Goal: Task Accomplishment & Management: Manage account settings

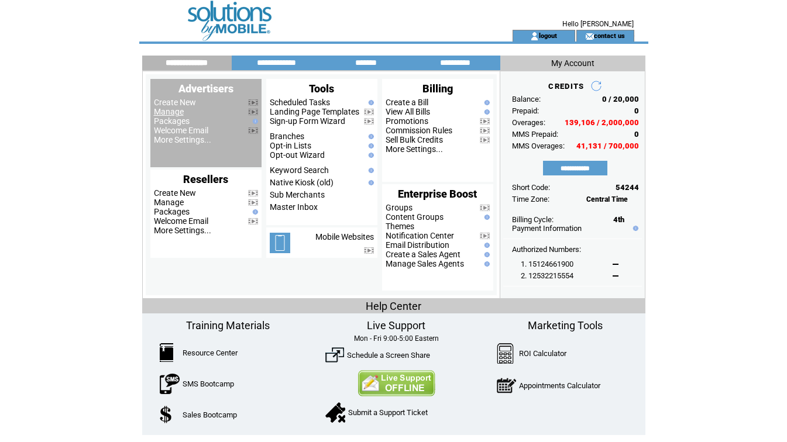
click at [160, 112] on link "Manage" at bounding box center [169, 111] width 30 height 9
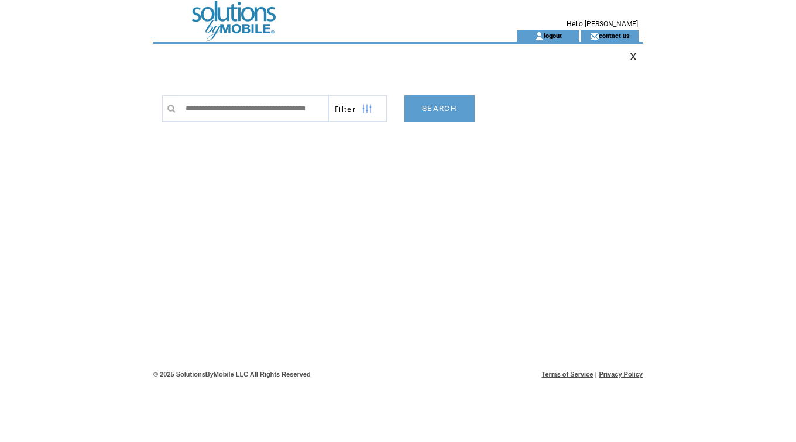
scroll to position [0, 37]
type input "**********"
click at [442, 117] on link "SEARCH" at bounding box center [439, 108] width 70 height 26
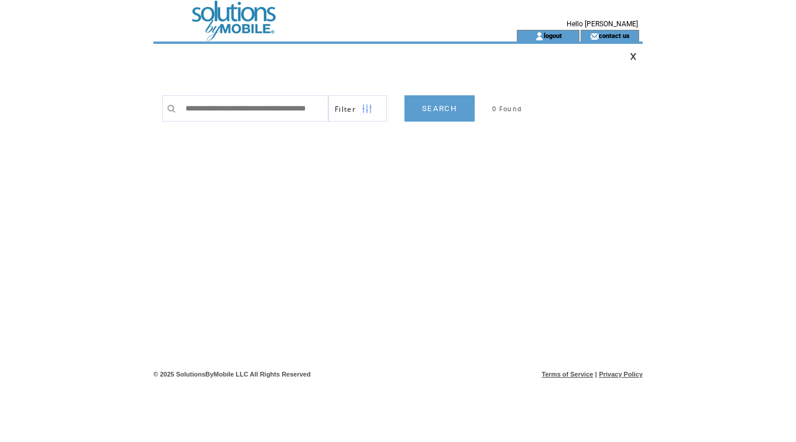
drag, startPoint x: 274, startPoint y: 107, endPoint x: 394, endPoint y: 120, distance: 120.1
click at [394, 120] on tr "**********" at bounding box center [362, 108] width 400 height 26
type input "**********"
click at [445, 109] on link "SEARCH" at bounding box center [439, 108] width 70 height 26
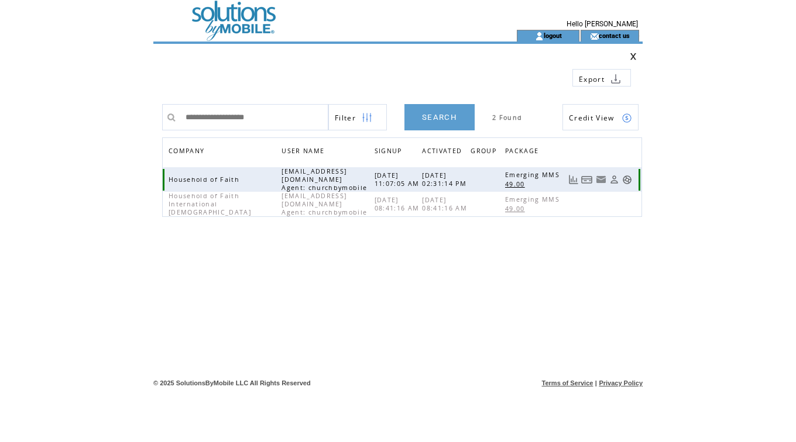
click at [582, 177] on link at bounding box center [587, 180] width 12 height 10
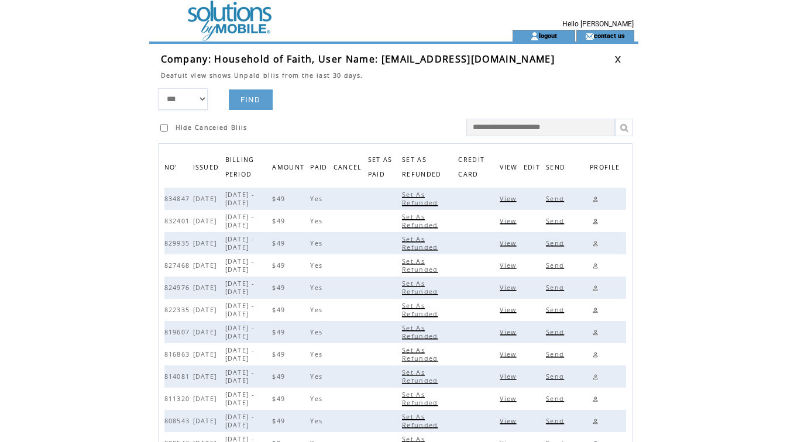
click at [516, 199] on span "View" at bounding box center [509, 199] width 19 height 8
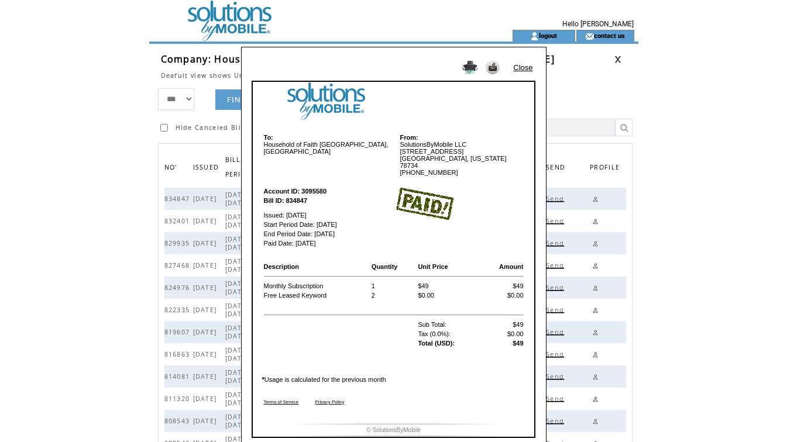
drag, startPoint x: 507, startPoint y: 146, endPoint x: 508, endPoint y: 139, distance: 6.5
click at [507, 146] on td "From: SolutionsByMobile LLC 133 Feritti Drive Austin, Texas 78734 800-409-5171" at bounding box center [459, 154] width 130 height 43
drag, startPoint x: 523, startPoint y: 66, endPoint x: 541, endPoint y: 66, distance: 18.7
click at [523, 66] on link "Close" at bounding box center [522, 67] width 19 height 9
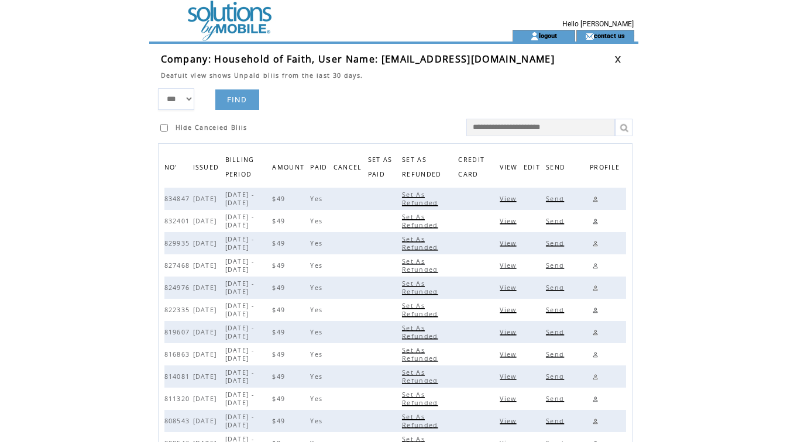
click at [617, 60] on link at bounding box center [617, 60] width 7 height 8
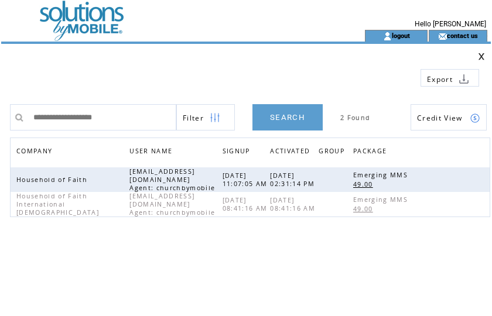
click at [225, 66] on td at bounding box center [192, 73] width 358 height 26
drag, startPoint x: 134, startPoint y: 111, endPoint x: -67, endPoint y: 101, distance: 201.0
click at [0, 101] on html "**********" at bounding box center [246, 158] width 492 height 316
paste input "*"
type input "**********"
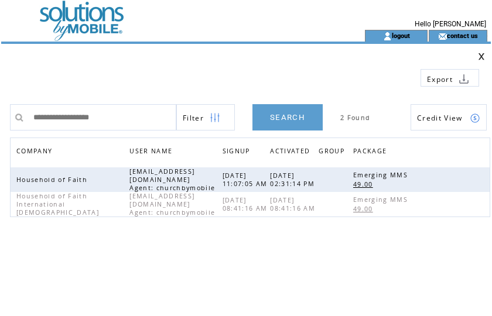
click at [291, 115] on link "SEARCH" at bounding box center [287, 117] width 70 height 26
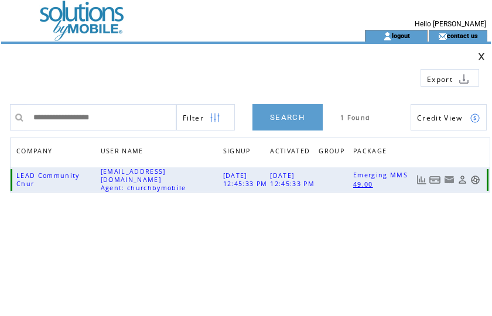
click at [432, 178] on link at bounding box center [435, 180] width 12 height 10
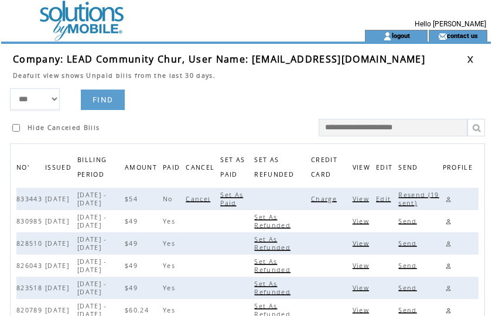
click at [325, 203] on span "Charge" at bounding box center [325, 199] width 29 height 8
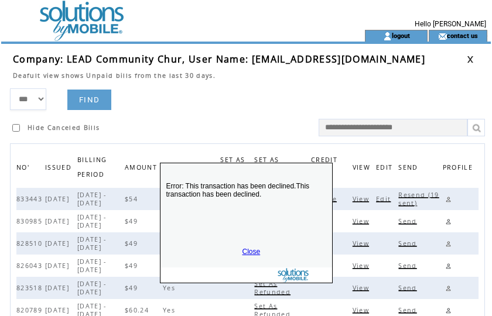
click at [253, 250] on link "Close" at bounding box center [251, 252] width 18 height 8
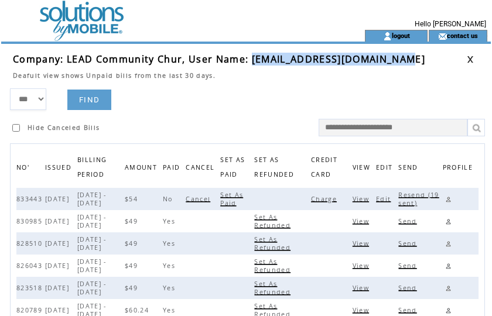
drag, startPoint x: 251, startPoint y: 59, endPoint x: 400, endPoint y: 61, distance: 148.6
click at [400, 61] on span "Company: LEAD Community Chur, User Name: willhenderson152@gmail.com" at bounding box center [219, 59] width 412 height 13
copy span "willhenderson152@gmail.com"
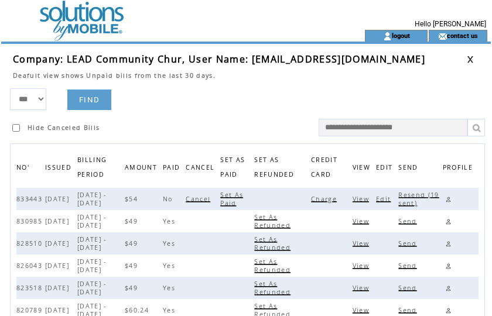
drag, startPoint x: 255, startPoint y: 78, endPoint x: 319, endPoint y: 83, distance: 65.1
click at [255, 78] on td "Deafult view shows Unpaid bills from the last 30 days." at bounding box center [239, 73] width 453 height 14
click at [470, 58] on link at bounding box center [469, 60] width 7 height 8
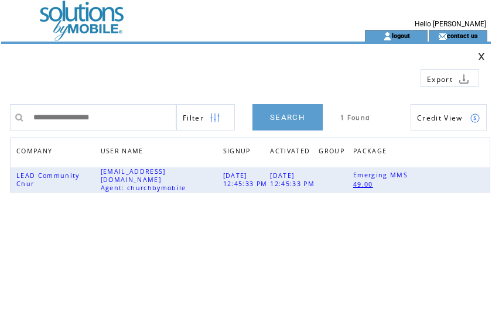
drag, startPoint x: 140, startPoint y: 120, endPoint x: -80, endPoint y: 92, distance: 221.8
click at [0, 92] on html "**********" at bounding box center [246, 158] width 492 height 316
type input "**********"
click at [277, 121] on link "SEARCH" at bounding box center [287, 117] width 70 height 26
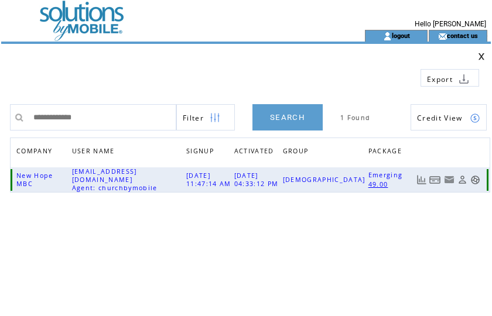
click at [435, 177] on link at bounding box center [435, 180] width 12 height 10
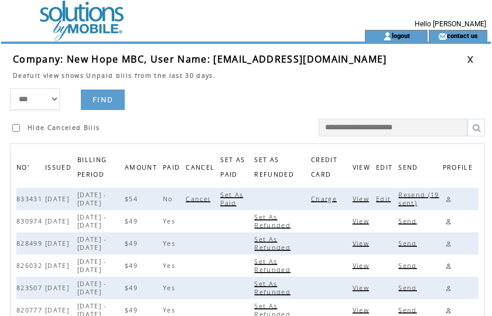
click at [332, 200] on span "Charge" at bounding box center [325, 199] width 29 height 8
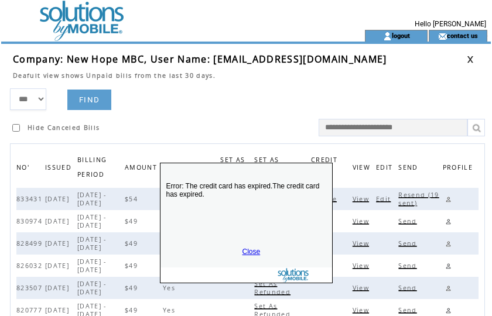
drag, startPoint x: 249, startPoint y: 250, endPoint x: 281, endPoint y: 239, distance: 34.6
click at [250, 249] on link "Close" at bounding box center [251, 252] width 18 height 8
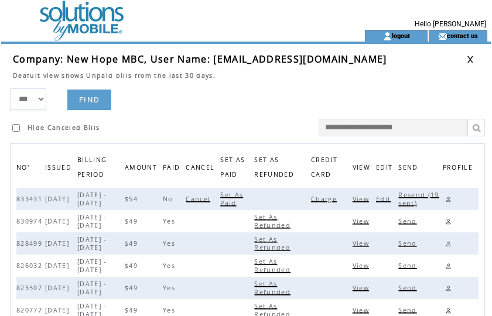
drag, startPoint x: 241, startPoint y: 88, endPoint x: 376, endPoint y: 81, distance: 134.8
click at [241, 88] on form "*** **** ****** FIND Hide Canceled Bills" at bounding box center [250, 112] width 480 height 48
click at [470, 56] on link at bounding box center [469, 60] width 7 height 8
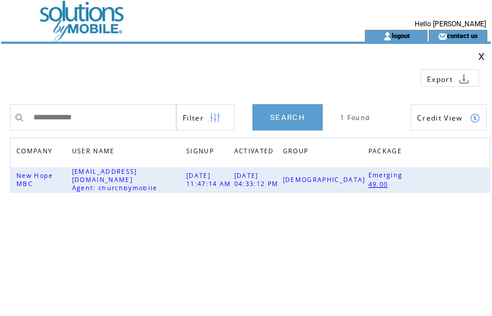
drag, startPoint x: 128, startPoint y: 121, endPoint x: -78, endPoint y: 104, distance: 207.2
click at [0, 104] on html "**********" at bounding box center [246, 158] width 492 height 316
type input "**********"
click at [286, 116] on link "SEARCH" at bounding box center [287, 117] width 70 height 26
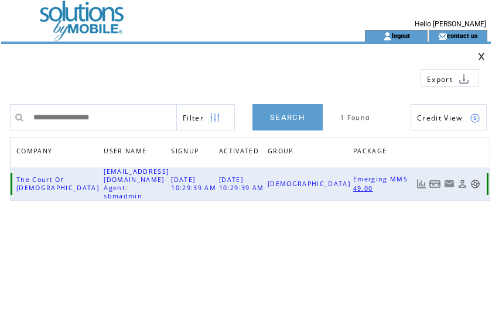
click at [435, 180] on link at bounding box center [435, 184] width 12 height 10
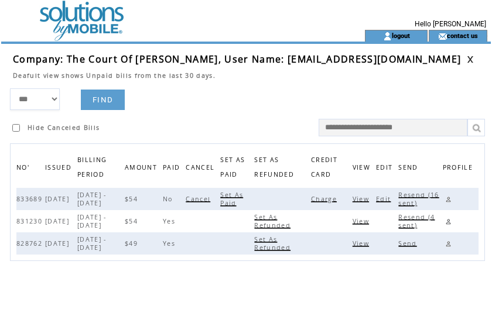
click at [328, 199] on span "Charge" at bounding box center [325, 199] width 29 height 8
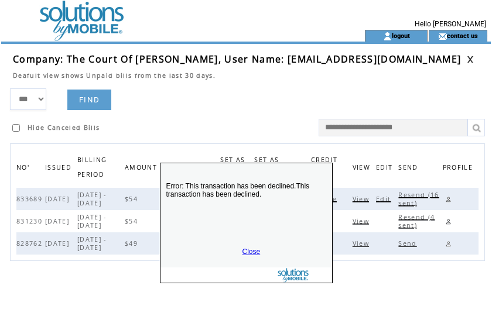
click at [252, 253] on link "Close" at bounding box center [251, 252] width 18 height 8
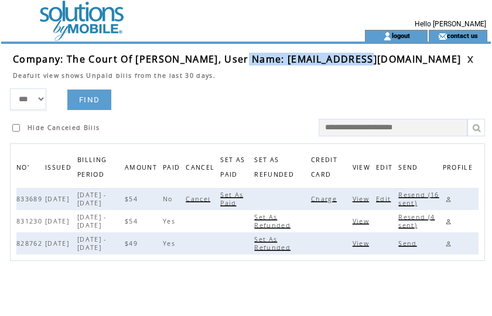
drag, startPoint x: 233, startPoint y: 61, endPoint x: 356, endPoint y: 63, distance: 122.9
click at [356, 63] on span "Company: The Court Of Christ, User Name: thecocmedia@gmail.com" at bounding box center [237, 59] width 448 height 13
copy span "thecocmedia@gmail.com"
click at [449, 198] on link at bounding box center [447, 199] width 11 height 11
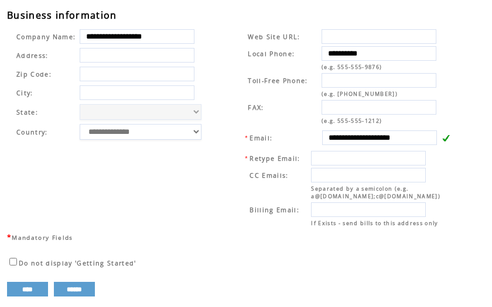
scroll to position [430, 0]
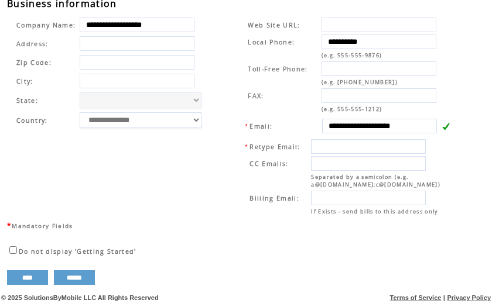
click at [210, 59] on table "**********" at bounding box center [113, 73] width 208 height 118
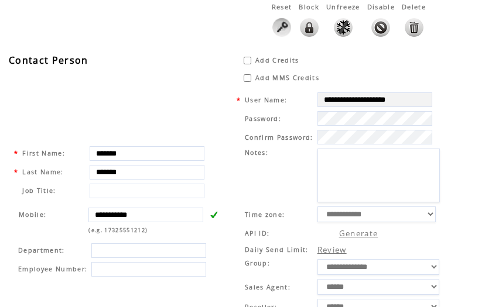
scroll to position [0, 0]
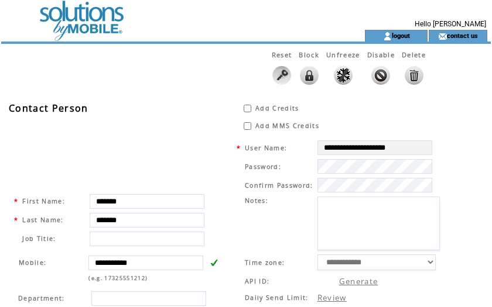
click at [78, 27] on td at bounding box center [161, 15] width 321 height 30
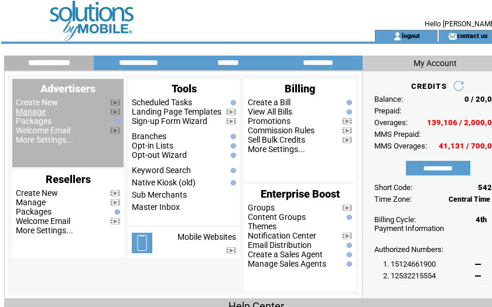
click at [29, 116] on link "Manage" at bounding box center [31, 111] width 30 height 9
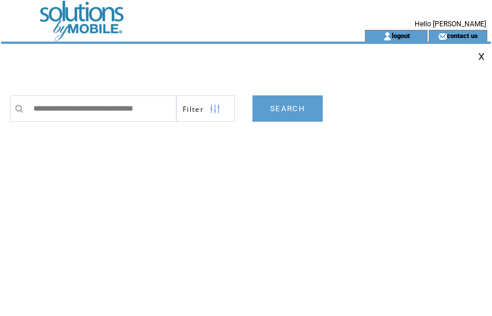
scroll to position [0, 13]
type input "**********"
click at [287, 112] on link "SEARCH" at bounding box center [287, 108] width 70 height 26
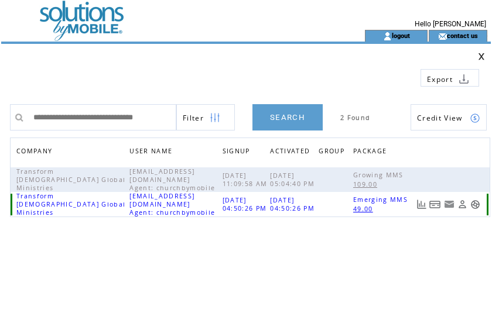
click at [437, 200] on link at bounding box center [435, 205] width 12 height 10
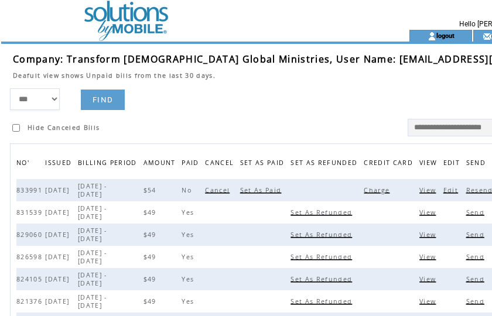
click at [363, 194] on span "Charge" at bounding box center [377, 190] width 29 height 8
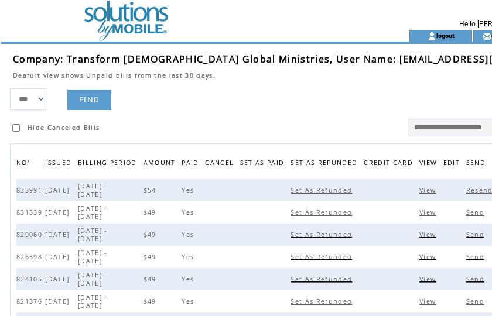
drag, startPoint x: 270, startPoint y: 94, endPoint x: 310, endPoint y: 86, distance: 39.9
click at [270, 94] on form "*** **** ****** FIND Hide Canceled Bills" at bounding box center [294, 112] width 569 height 48
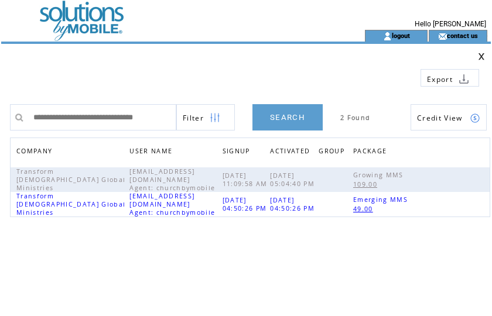
scroll to position [0, 13]
drag, startPoint x: 33, startPoint y: 119, endPoint x: 238, endPoint y: 120, distance: 204.8
click at [238, 120] on tr "**********" at bounding box center [248, 117] width 476 height 26
type input "**********"
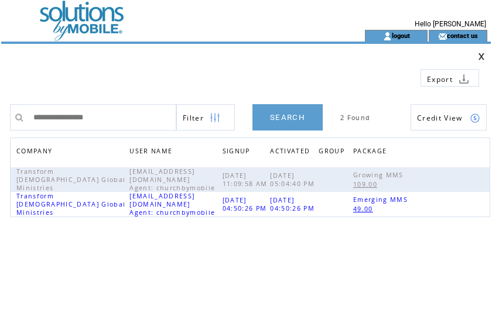
click at [291, 121] on link "SEARCH" at bounding box center [287, 117] width 70 height 26
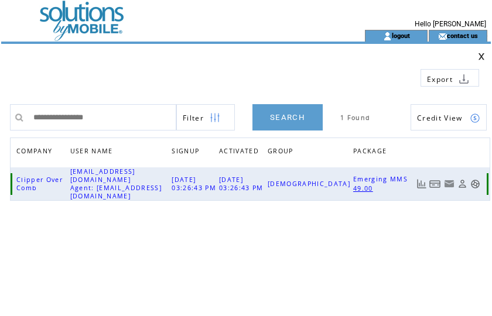
click at [435, 180] on link at bounding box center [435, 184] width 12 height 10
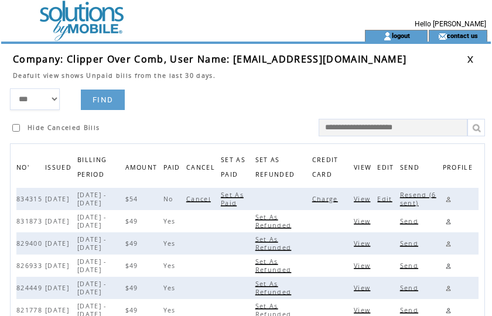
click at [327, 197] on span "Charge" at bounding box center [326, 199] width 29 height 8
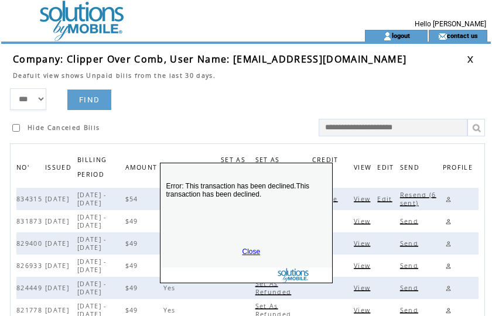
drag, startPoint x: 246, startPoint y: 251, endPoint x: 277, endPoint y: 246, distance: 31.5
click at [254, 249] on link "Close" at bounding box center [251, 252] width 18 height 8
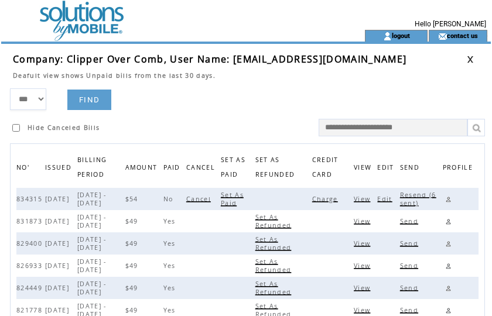
click at [409, 195] on span "Resend (6 sent)" at bounding box center [418, 199] width 36 height 16
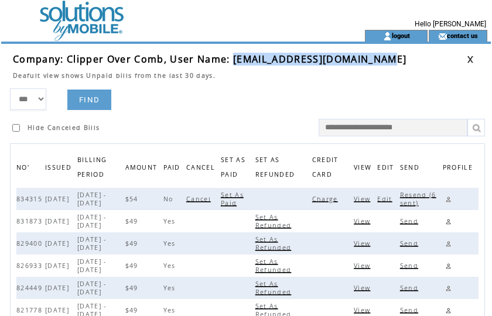
drag, startPoint x: 232, startPoint y: 57, endPoint x: 384, endPoint y: 60, distance: 152.8
click at [384, 60] on span "Company: Clipper Over Comb, User Name: jbgroominglounge@gmail.com" at bounding box center [209, 59] width 393 height 13
copy span "jbgroominglounge@gmail.com"
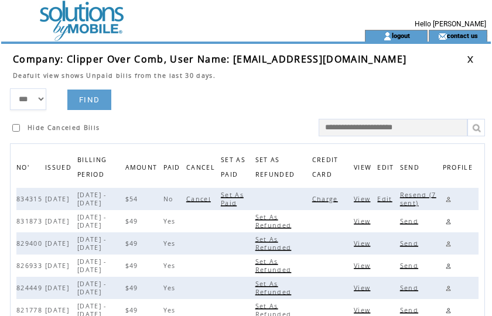
drag, startPoint x: 273, startPoint y: 74, endPoint x: 439, endPoint y: 74, distance: 166.8
click at [280, 74] on td "Deafult view shows Unpaid bills from the last 30 days." at bounding box center [239, 73] width 453 height 14
click at [470, 58] on link at bounding box center [469, 60] width 7 height 8
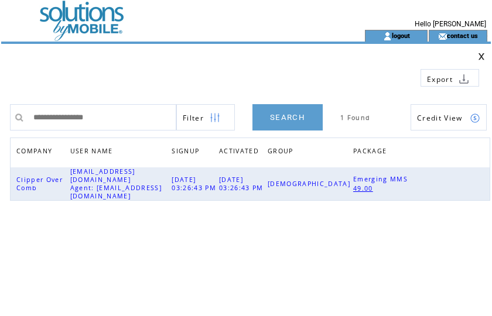
drag, startPoint x: 139, startPoint y: 114, endPoint x: -63, endPoint y: 108, distance: 202.5
click at [0, 108] on html "**********" at bounding box center [246, 158] width 492 height 316
type input "**********"
click at [285, 118] on link "SEARCH" at bounding box center [287, 117] width 70 height 26
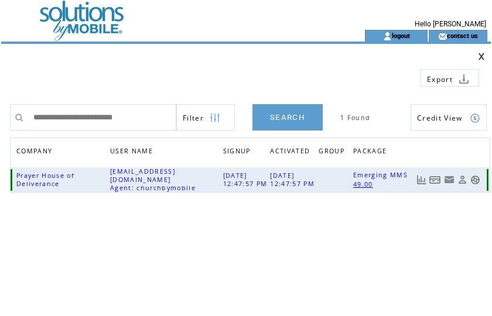
click at [435, 181] on link at bounding box center [435, 180] width 12 height 10
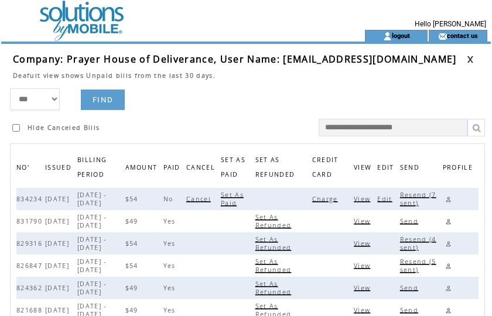
click at [330, 199] on span "Charge" at bounding box center [326, 199] width 29 height 8
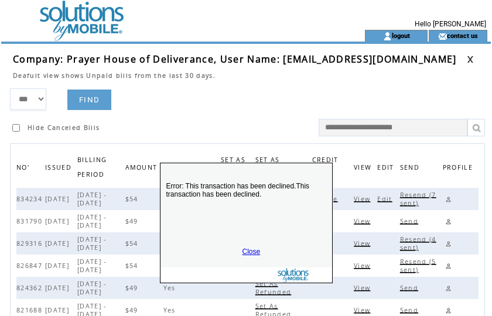
click at [252, 255] on link "Close" at bounding box center [251, 252] width 18 height 8
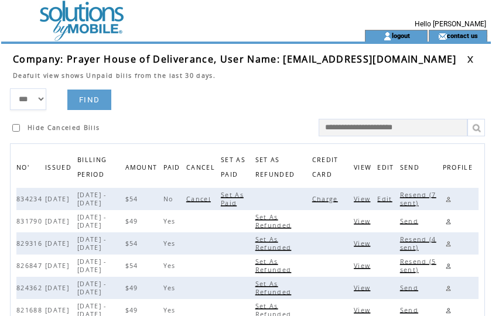
click at [418, 198] on span "Resend (7 sent)" at bounding box center [418, 199] width 36 height 16
drag, startPoint x: 281, startPoint y: 64, endPoint x: 401, endPoint y: 65, distance: 119.4
click at [401, 65] on span "Company: Prayer House of Deliverance, User Name: annissaladi@yahoo.com" at bounding box center [235, 59] width 444 height 13
copy span "annissaladi@yahoo.com"
click at [448, 201] on link at bounding box center [447, 199] width 11 height 11
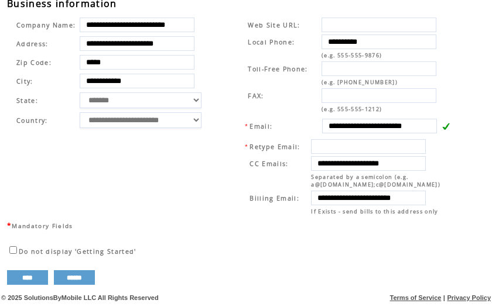
scroll to position [441, 0]
drag, startPoint x: 210, startPoint y: 64, endPoint x: 291, endPoint y: 104, distance: 90.5
click at [210, 64] on table "**********" at bounding box center [113, 73] width 208 height 118
drag, startPoint x: 331, startPoint y: 119, endPoint x: 477, endPoint y: 122, distance: 146.9
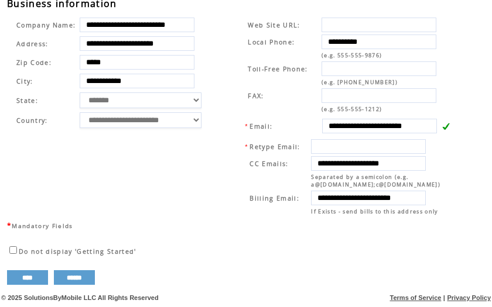
click at [214, 70] on table "**********" at bounding box center [113, 73] width 208 height 118
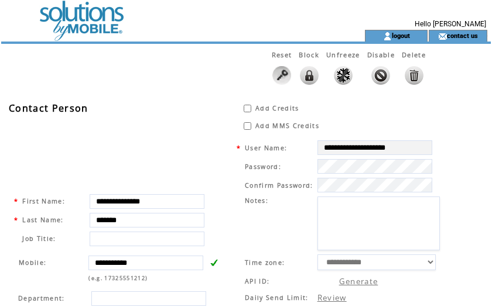
click at [68, 24] on td at bounding box center [161, 15] width 321 height 30
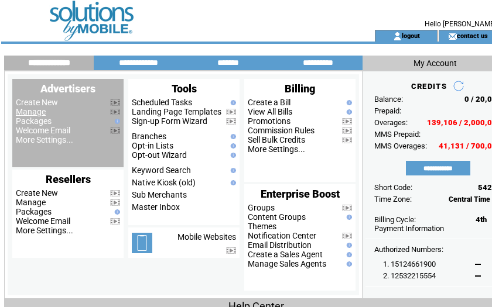
click at [35, 114] on link "Manage" at bounding box center [31, 111] width 30 height 9
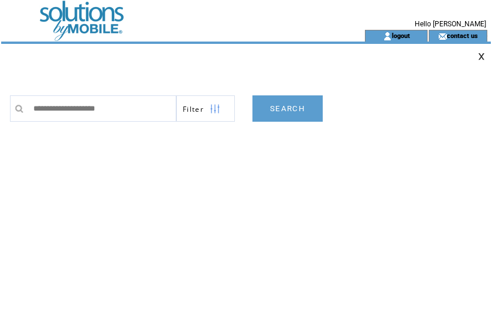
type input "**********"
click at [267, 104] on link "SEARCH" at bounding box center [287, 108] width 70 height 26
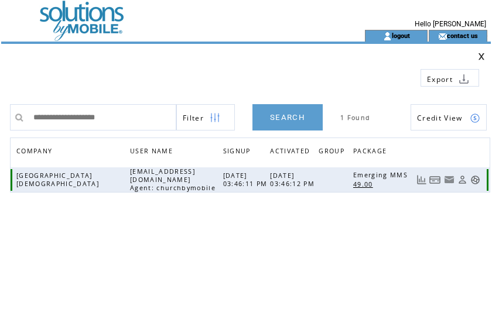
click at [430, 181] on link at bounding box center [435, 180] width 12 height 10
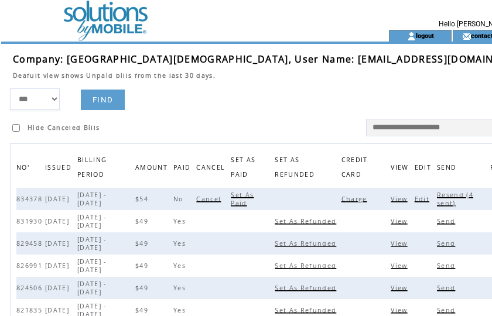
click at [341, 200] on span "Charge" at bounding box center [355, 199] width 29 height 8
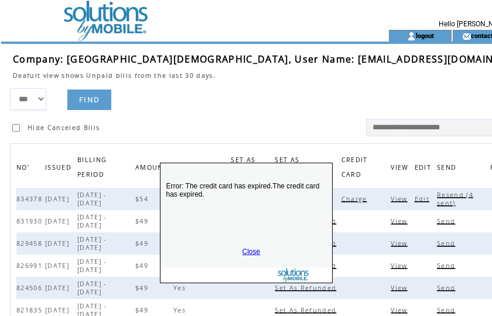
click at [247, 249] on link "Close" at bounding box center [251, 252] width 18 height 8
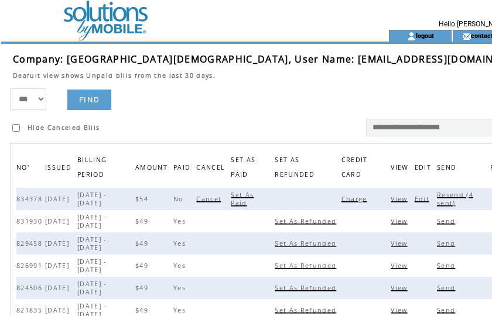
click at [437, 195] on span "Resend (4 sent)" at bounding box center [455, 199] width 36 height 16
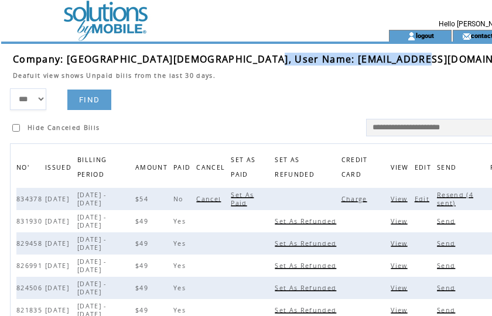
drag, startPoint x: 244, startPoint y: 61, endPoint x: 390, endPoint y: 59, distance: 146.3
click at [390, 59] on span "Company: 8th St Baptist Church, User Name: 8stmediaministry@gmail.com" at bounding box center [272, 59] width 518 height 13
copy span "8stmediaministry@gmail.com"
click at [490, 198] on link at bounding box center [495, 199] width 11 height 11
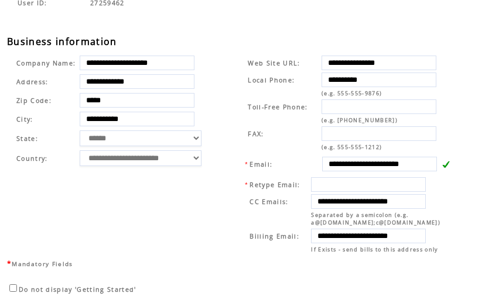
scroll to position [441, 0]
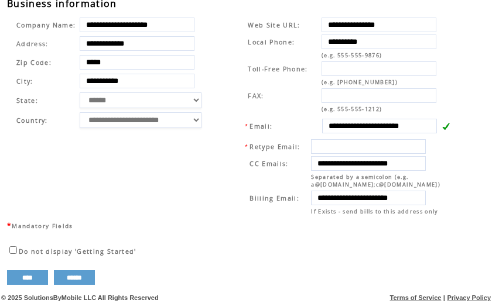
click at [224, 63] on td "**********" at bounding box center [343, 116] width 238 height 206
drag, startPoint x: 324, startPoint y: 116, endPoint x: 445, endPoint y: 116, distance: 121.7
click at [445, 118] on tr "**********" at bounding box center [348, 126] width 208 height 16
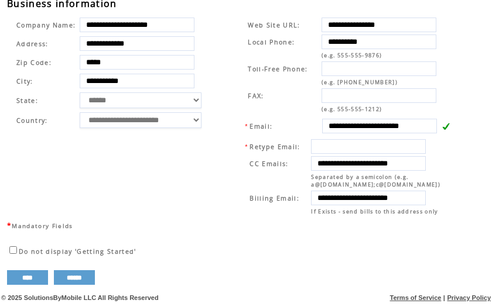
drag, startPoint x: 207, startPoint y: 35, endPoint x: 260, endPoint y: 68, distance: 63.0
click at [207, 35] on table "**********" at bounding box center [113, 73] width 208 height 118
drag, startPoint x: 327, startPoint y: 154, endPoint x: 456, endPoint y: 150, distance: 129.4
click at [456, 150] on td "**********" at bounding box center [343, 116] width 238 height 206
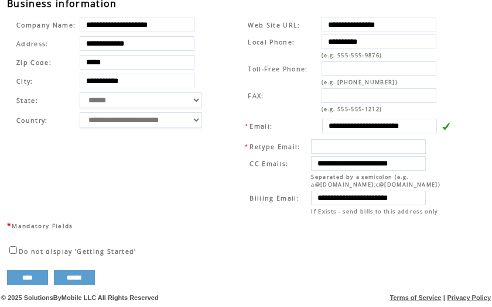
scroll to position [0, 0]
click at [226, 65] on td "**********" at bounding box center [343, 116] width 238 height 206
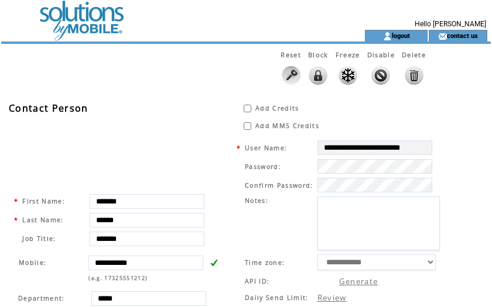
click at [81, 23] on td at bounding box center [161, 15] width 321 height 30
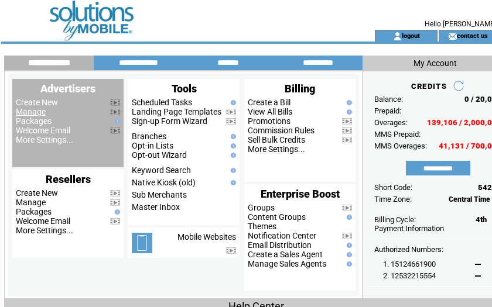
click at [20, 110] on link "Manage" at bounding box center [31, 111] width 30 height 9
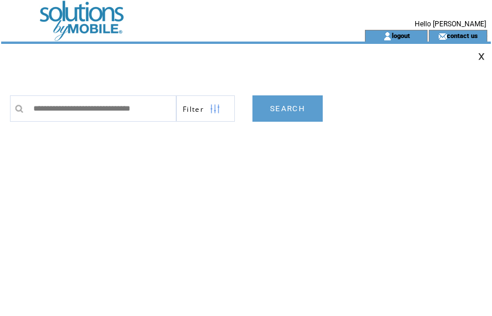
scroll to position [0, 14]
type input "**********"
click at [303, 110] on link "SEARCH" at bounding box center [287, 108] width 70 height 26
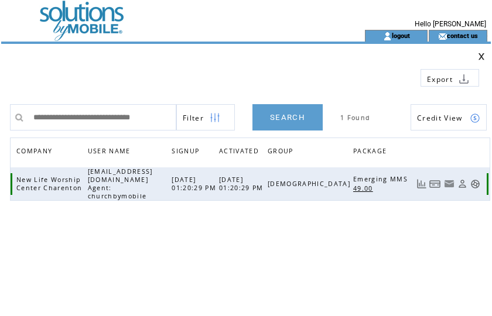
click at [435, 181] on link at bounding box center [435, 184] width 12 height 10
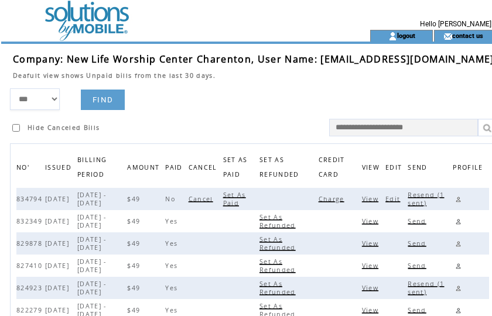
drag, startPoint x: 325, startPoint y: 191, endPoint x: 325, endPoint y: 197, distance: 6.5
click at [325, 196] on td "Charge" at bounding box center [339, 199] width 43 height 22
click at [326, 201] on span "Charge" at bounding box center [332, 199] width 29 height 8
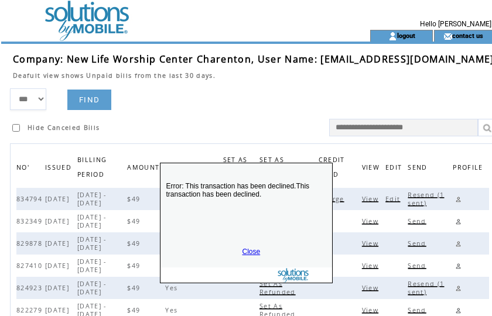
click at [248, 249] on link "Close" at bounding box center [251, 252] width 18 height 8
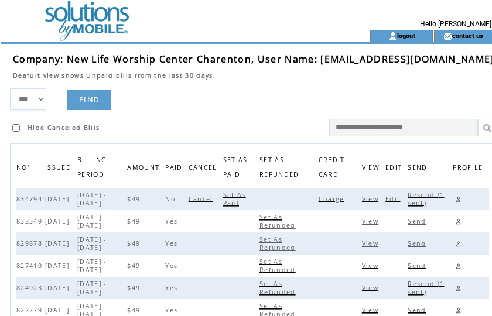
click at [410, 195] on span "Resend (1 sent)" at bounding box center [425, 199] width 36 height 16
drag, startPoint x: 318, startPoint y: 61, endPoint x: 437, endPoint y: 59, distance: 118.8
click at [437, 59] on span "Company: New Life Worship Center Charenton, User Name: carter77@bellsouth.net" at bounding box center [253, 59] width 481 height 13
copy span "carter77@bellsouth.net"
drag, startPoint x: 255, startPoint y: 81, endPoint x: 381, endPoint y: 111, distance: 129.9
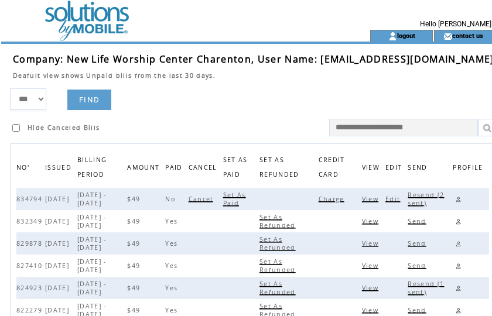
click at [255, 81] on td at bounding box center [253, 84] width 481 height 9
click at [452, 198] on link at bounding box center [457, 199] width 11 height 11
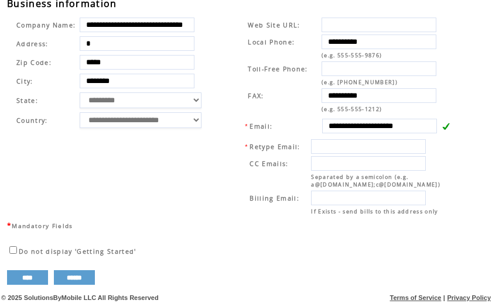
scroll to position [441, 0]
click at [224, 70] on td "**********" at bounding box center [343, 116] width 238 height 206
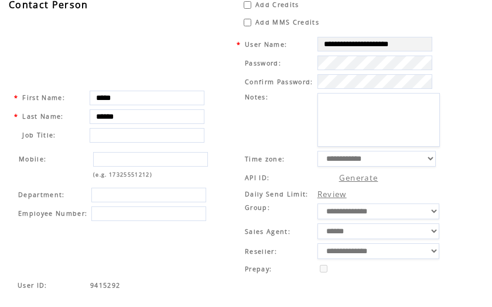
scroll to position [0, 0]
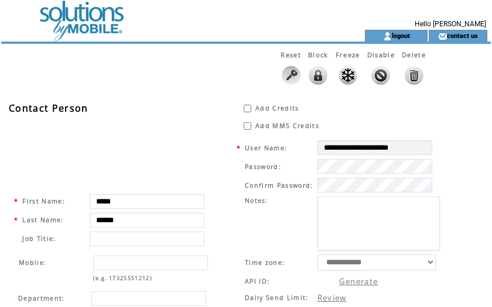
click at [75, 16] on td at bounding box center [161, 15] width 321 height 30
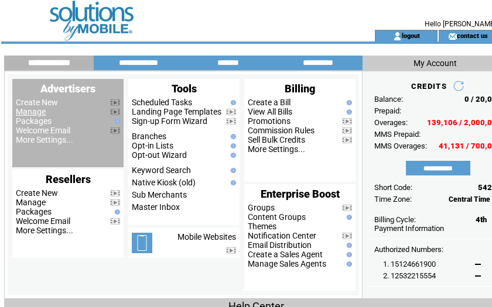
click at [35, 111] on link "Manage" at bounding box center [31, 111] width 30 height 9
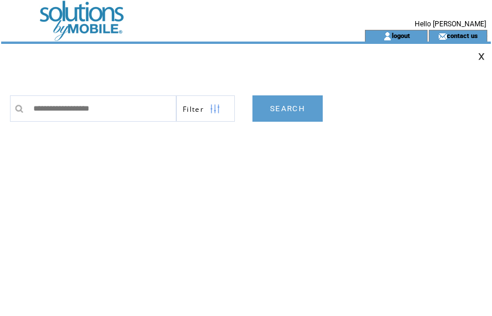
click at [35, 111] on input "text" at bounding box center [102, 108] width 149 height 26
type input "**********"
click at [287, 111] on link "SEARCH" at bounding box center [287, 108] width 70 height 26
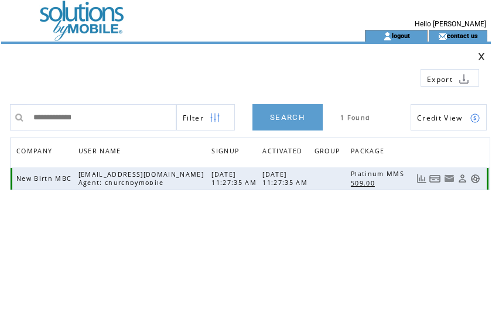
click at [422, 181] on link at bounding box center [421, 179] width 10 height 10
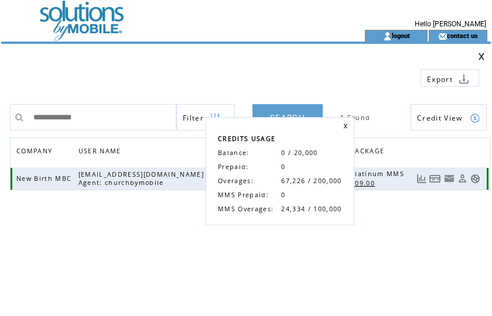
click at [435, 180] on link at bounding box center [435, 179] width 12 height 10
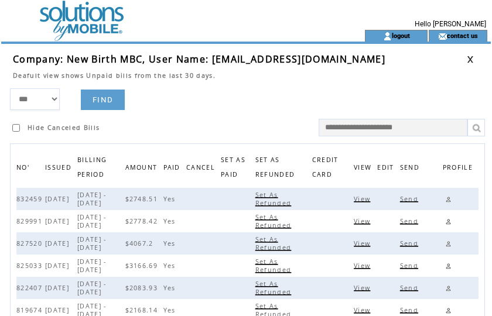
click at [367, 200] on span "View" at bounding box center [362, 199] width 19 height 8
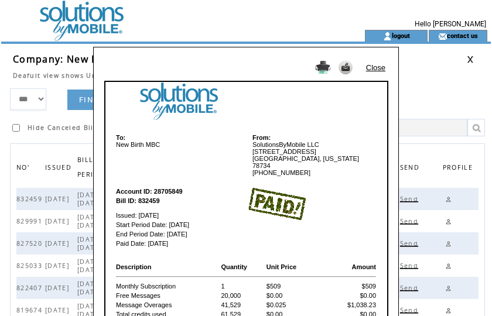
click at [373, 67] on link "Close" at bounding box center [375, 67] width 19 height 9
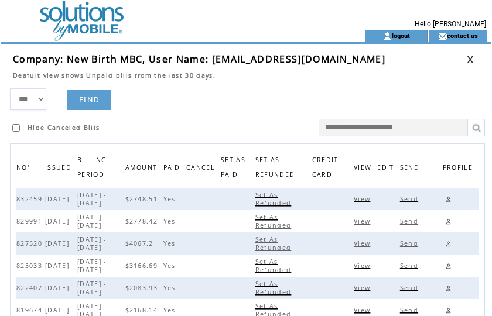
drag, startPoint x: 354, startPoint y: 65, endPoint x: 423, endPoint y: 48, distance: 71.1
click at [360, 64] on td "Company: New Birth MBC, User Name: [EMAIL_ADDRESS][DOMAIN_NAME]" at bounding box center [239, 59] width 453 height 13
click at [402, 32] on link "logout" at bounding box center [400, 36] width 18 height 8
